Goal: Task Accomplishment & Management: Use online tool/utility

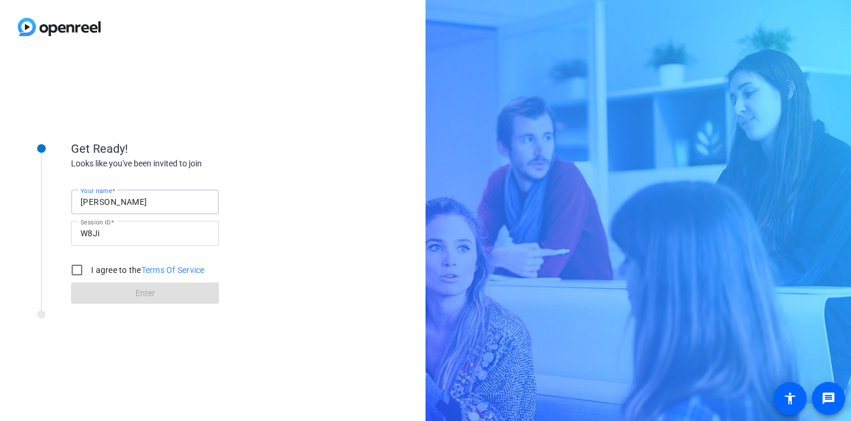
drag, startPoint x: 146, startPoint y: 201, endPoint x: 110, endPoint y: 201, distance: 36.1
click at [110, 201] on input "[PERSON_NAME]" at bounding box center [145, 202] width 129 height 14
type input "[PERSON_NAME]"
click at [79, 269] on input "I agree to the Terms Of Service" at bounding box center [77, 270] width 24 height 24
checkbox input "true"
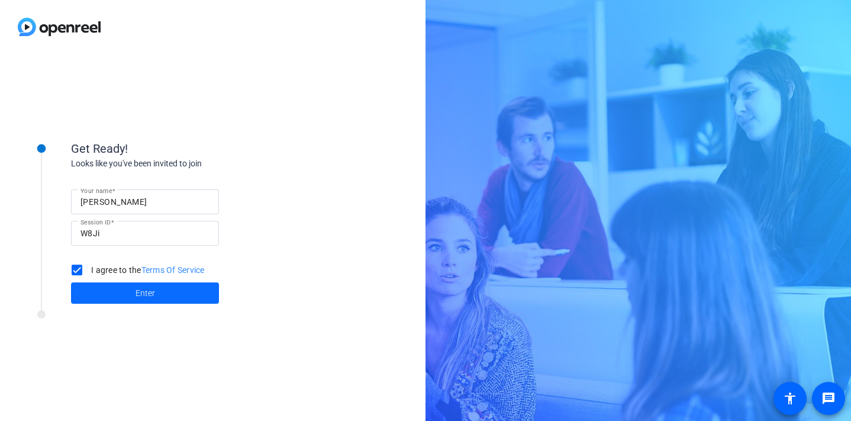
click at [125, 294] on span at bounding box center [145, 293] width 148 height 28
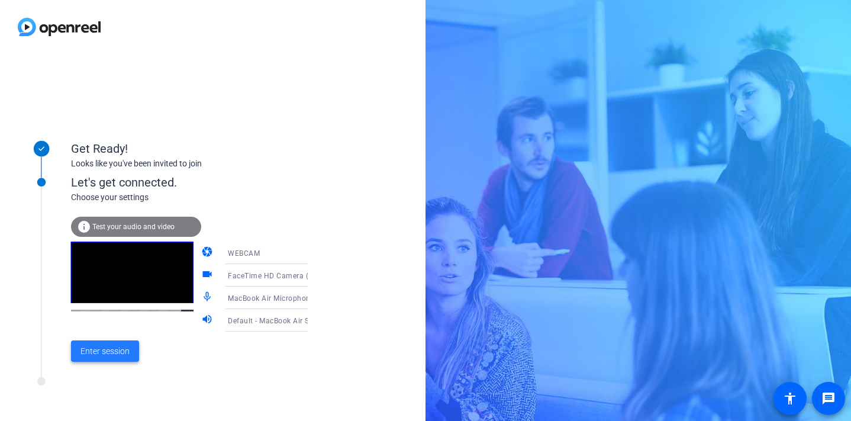
click at [116, 355] on span "Enter session" at bounding box center [105, 351] width 49 height 12
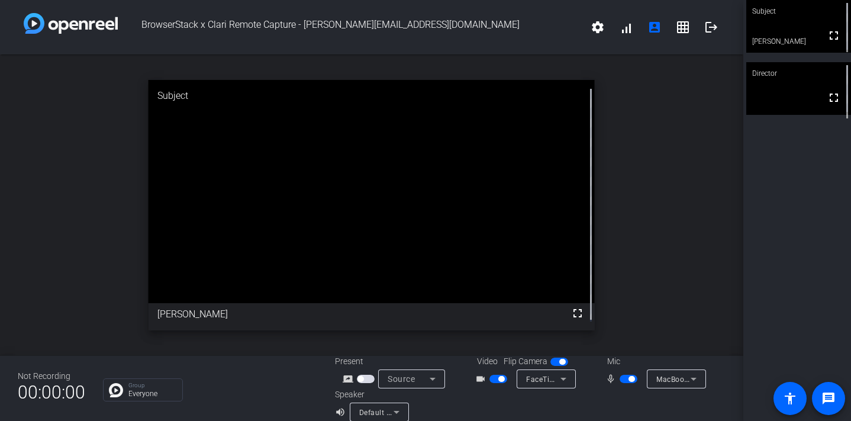
click at [499, 378] on span "button" at bounding box center [502, 379] width 6 height 6
click at [499, 378] on span "button" at bounding box center [499, 379] width 18 height 8
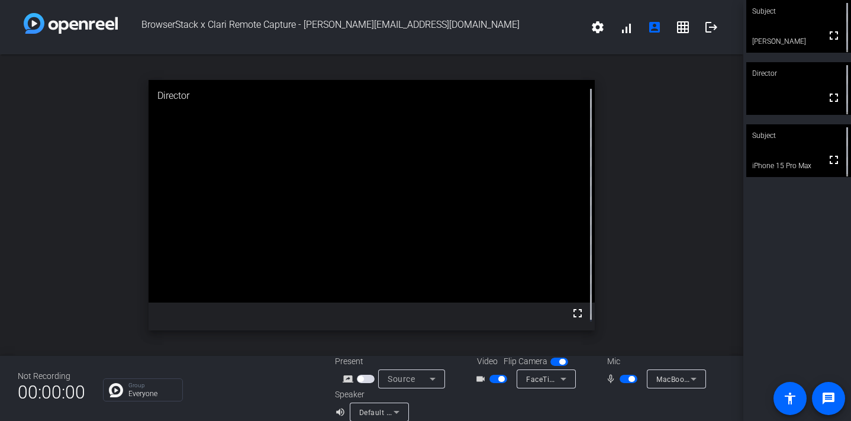
click at [499, 377] on span "button" at bounding box center [502, 379] width 6 height 6
click at [629, 380] on span "button" at bounding box center [632, 379] width 6 height 6
click at [621, 380] on span "button" at bounding box center [624, 379] width 6 height 6
click at [629, 379] on span "button" at bounding box center [632, 379] width 6 height 6
click at [799, 150] on video at bounding box center [799, 150] width 105 height 53
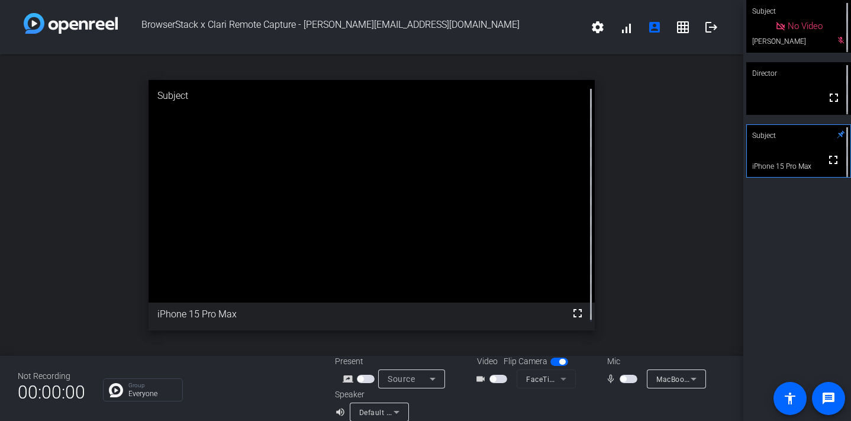
click at [621, 378] on span "button" at bounding box center [624, 379] width 6 height 6
click at [629, 378] on span "button" at bounding box center [632, 379] width 6 height 6
click at [621, 381] on span "button" at bounding box center [624, 379] width 6 height 6
click at [629, 380] on span "button" at bounding box center [632, 379] width 6 height 6
click at [622, 379] on span "button" at bounding box center [624, 379] width 6 height 6
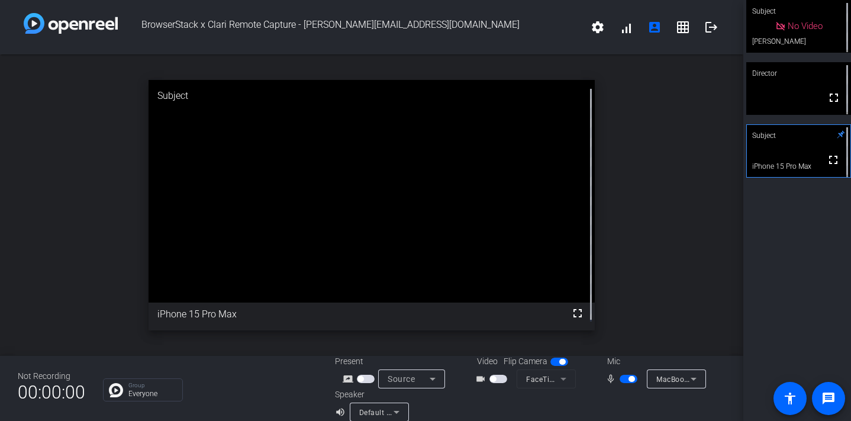
click at [629, 376] on span "button" at bounding box center [632, 379] width 6 height 6
click at [660, 242] on div "open_in_new Subject fullscreen iPhone 15 Pro Max" at bounding box center [372, 204] width 744 height 301
click at [662, 200] on div "open_in_new Subject fullscreen iPhone 15 Pro Max" at bounding box center [372, 204] width 744 height 301
click at [622, 383] on span "button" at bounding box center [629, 379] width 18 height 8
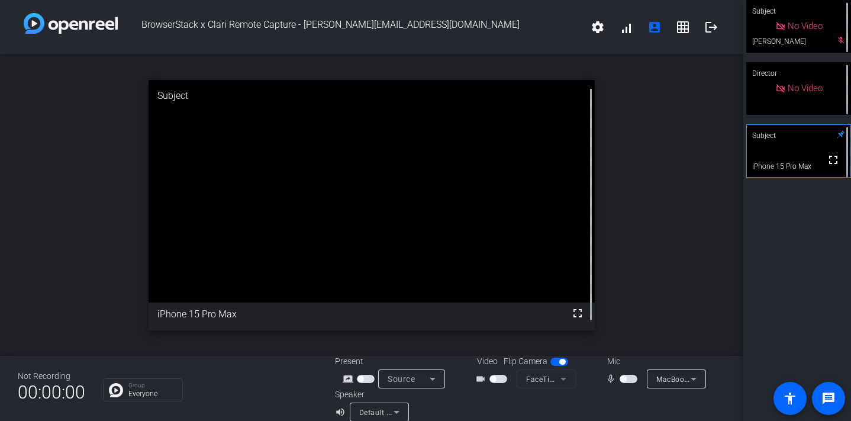
click at [621, 378] on span "button" at bounding box center [624, 379] width 6 height 6
click at [621, 378] on span "button" at bounding box center [629, 379] width 18 height 8
click at [621, 381] on span "button" at bounding box center [624, 379] width 6 height 6
click at [629, 380] on span "button" at bounding box center [632, 379] width 6 height 6
click at [628, 380] on span "button" at bounding box center [629, 379] width 18 height 8
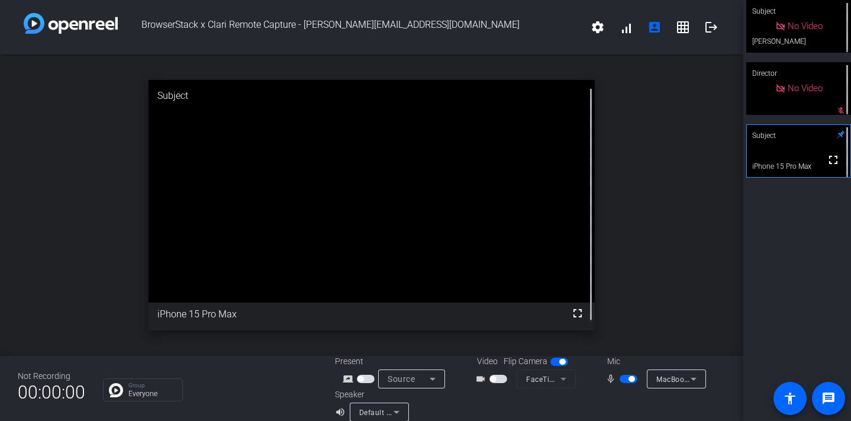
click at [629, 378] on span "button" at bounding box center [632, 379] width 6 height 6
click at [621, 378] on span "button" at bounding box center [624, 379] width 6 height 6
click at [626, 383] on span "button" at bounding box center [629, 379] width 18 height 8
click at [621, 381] on span "button" at bounding box center [624, 379] width 6 height 6
click at [629, 377] on span "button" at bounding box center [632, 379] width 6 height 6
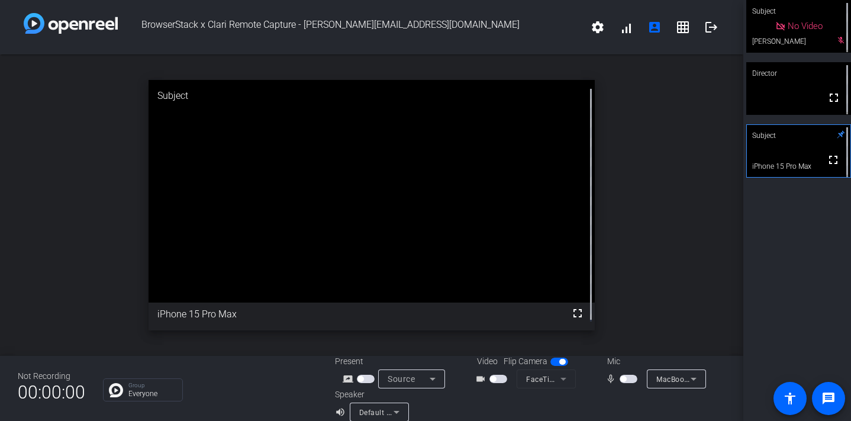
click at [621, 380] on span "button" at bounding box center [624, 379] width 6 height 6
